Goal: Task Accomplishment & Management: Use online tool/utility

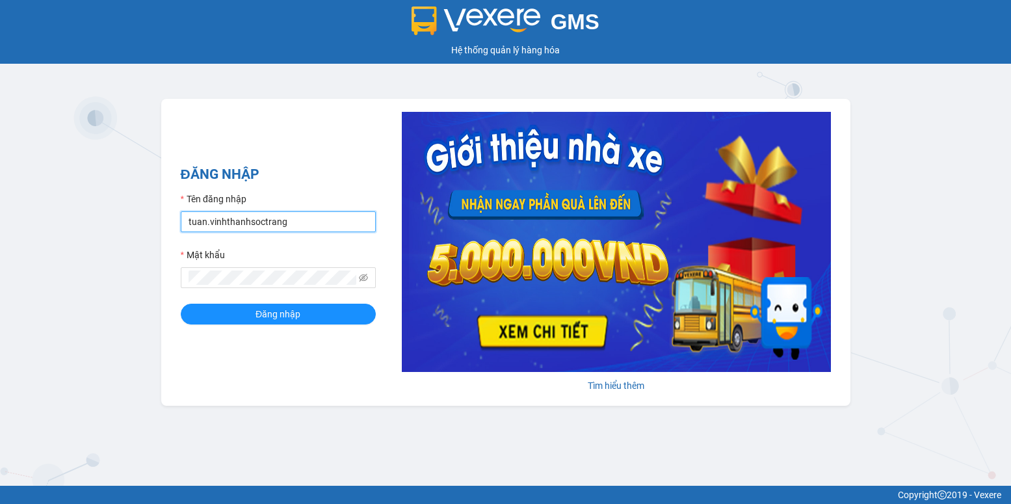
drag, startPoint x: 206, startPoint y: 224, endPoint x: 181, endPoint y: 232, distance: 25.1
click at [181, 232] on input "tuan.vinhthanhsoctrang" at bounding box center [278, 221] width 195 height 21
type input "quanly.vinhthanhsoctrang"
click at [106, 278] on div "GMS Hệ thống [PERSON_NAME] hàng [PERSON_NAME] NHẬP Tên đăng nhập quanly.vinhtha…" at bounding box center [505, 243] width 1011 height 486
click at [260, 317] on span "Đăng nhập" at bounding box center [278, 314] width 45 height 14
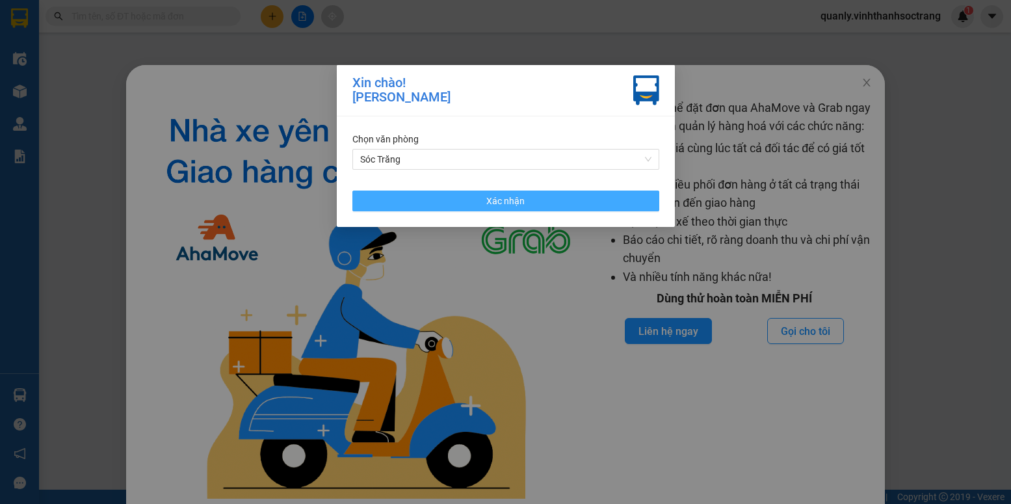
click at [552, 194] on button "Xác nhận" at bounding box center [506, 201] width 307 height 21
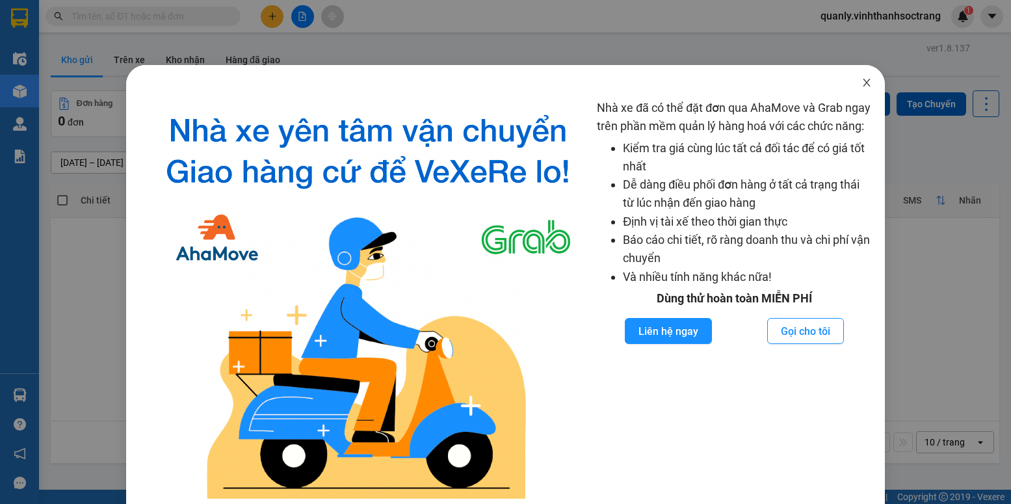
click at [854, 90] on span "Close" at bounding box center [867, 83] width 36 height 36
